Goal: Find specific page/section: Find specific page/section

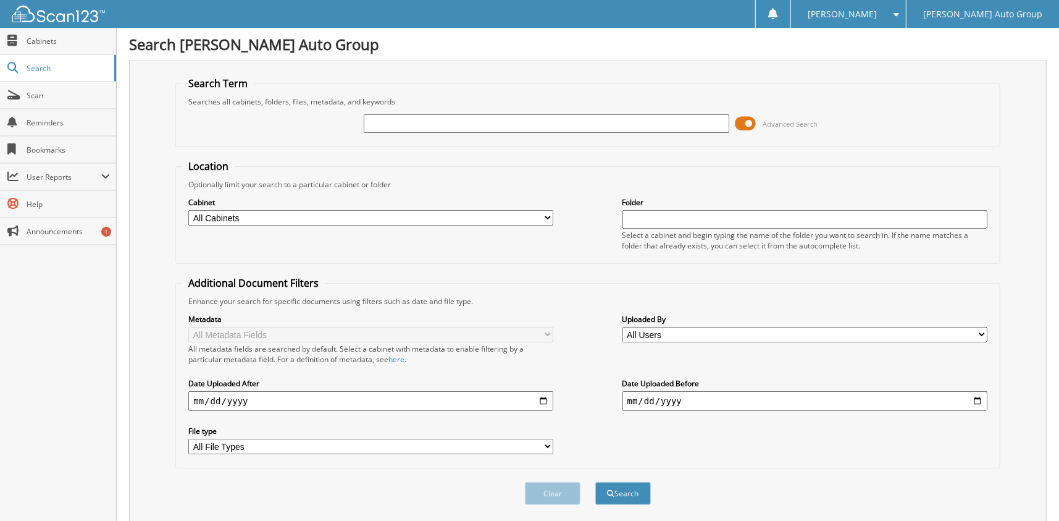
click at [497, 115] on input "text" at bounding box center [546, 123] width 365 height 19
click at [753, 122] on span at bounding box center [745, 123] width 21 height 19
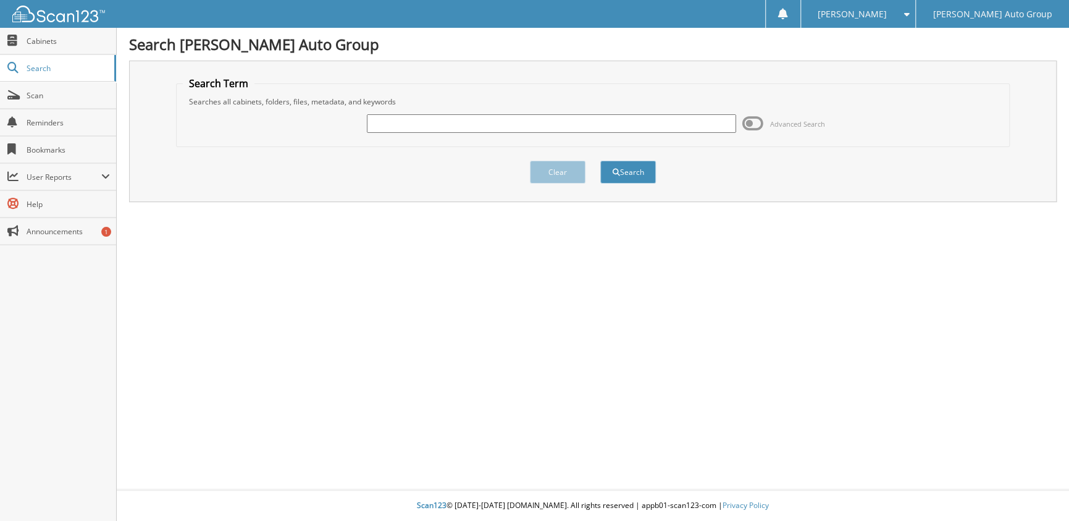
click at [411, 122] on input "text" at bounding box center [551, 123] width 369 height 19
paste input "121598TG"
type input "121598TG"
click at [623, 165] on button "Search" at bounding box center [628, 172] width 56 height 23
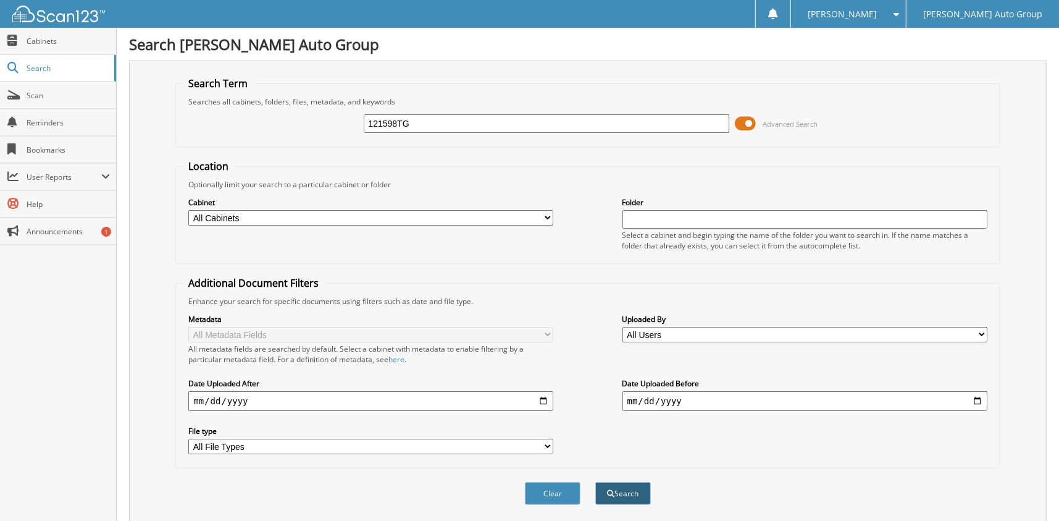
click at [617, 488] on button "Search" at bounding box center [623, 493] width 56 height 23
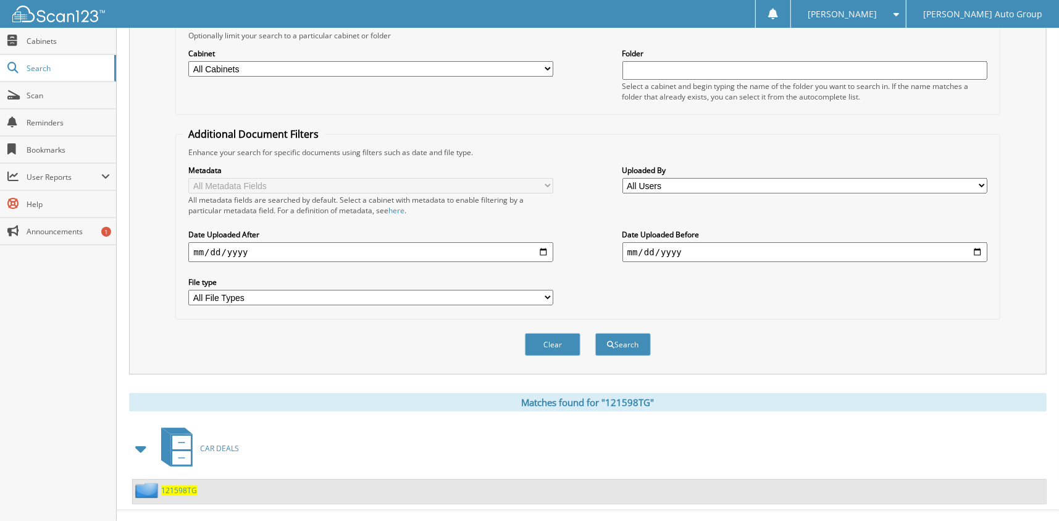
scroll to position [159, 0]
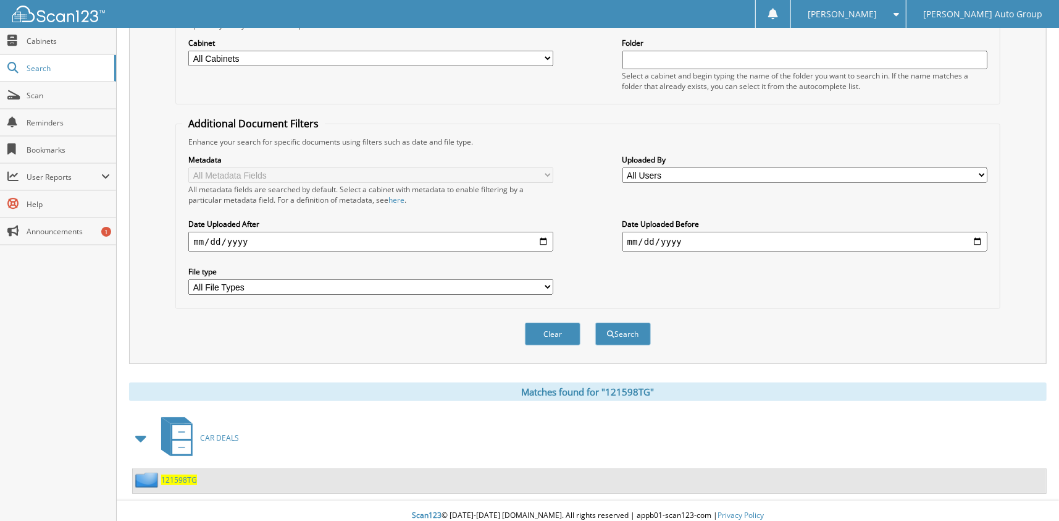
click at [174, 474] on span "121598TG" at bounding box center [179, 479] width 36 height 10
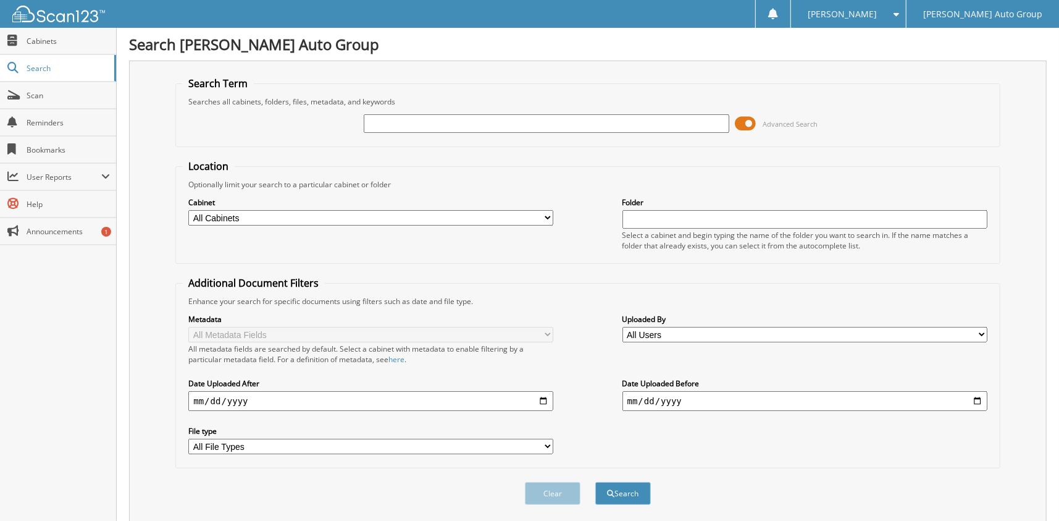
click at [750, 119] on span at bounding box center [745, 123] width 21 height 19
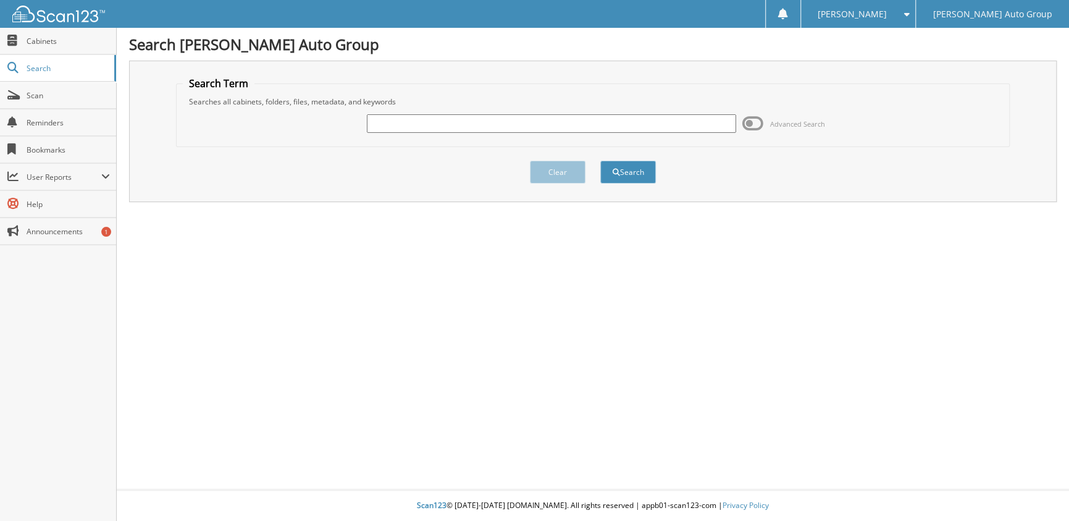
click at [583, 123] on input "text" at bounding box center [551, 123] width 369 height 19
paste input "121598TG"
type input "121598TG"
click at [622, 165] on button "Search" at bounding box center [628, 172] width 56 height 23
